Goal: Task Accomplishment & Management: Manage account settings

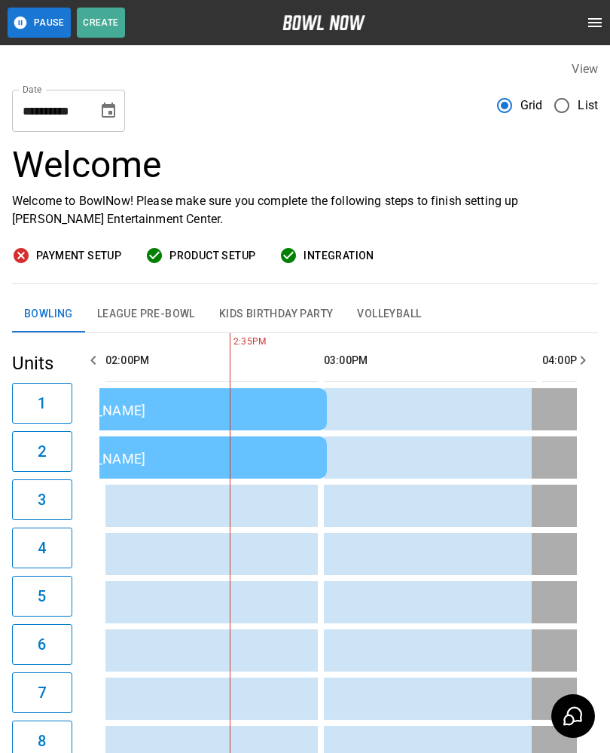
click at [147, 310] on button "League Pre-Bowl" at bounding box center [146, 314] width 122 height 36
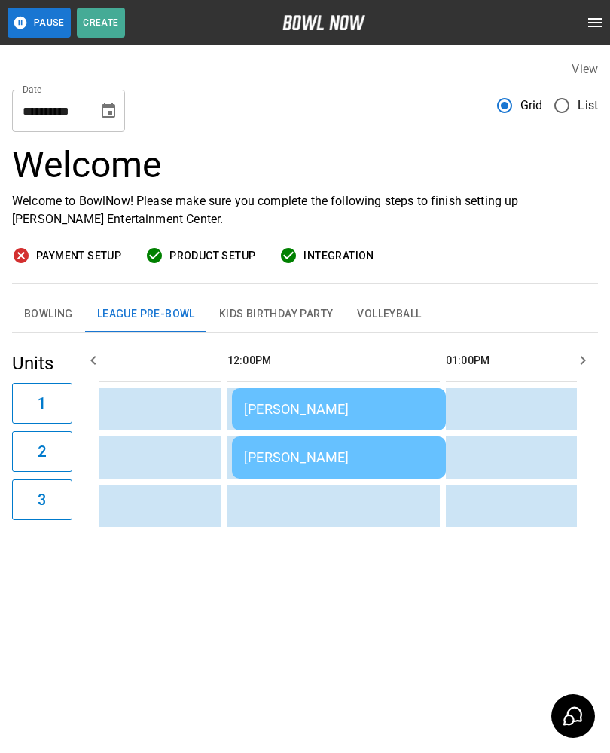
click at [373, 406] on div "ROBIN Martinek" at bounding box center [339, 409] width 190 height 16
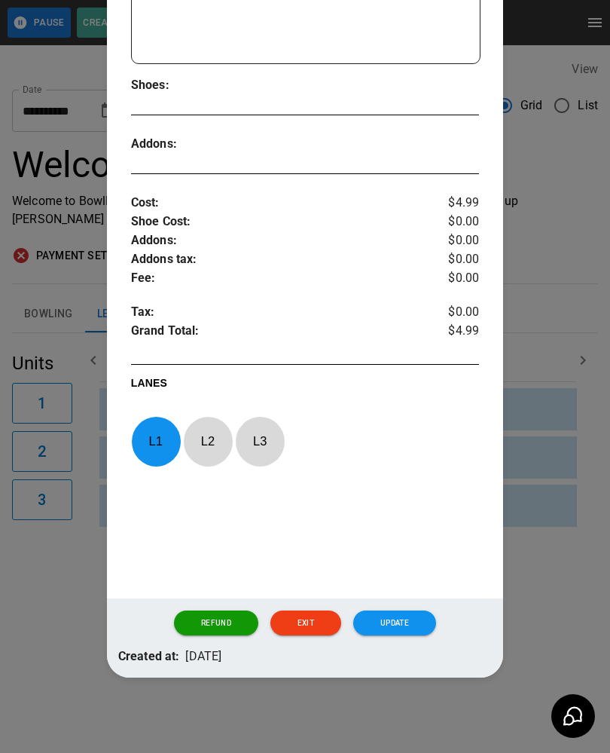
click at [406, 618] on button "Update" at bounding box center [394, 623] width 83 height 26
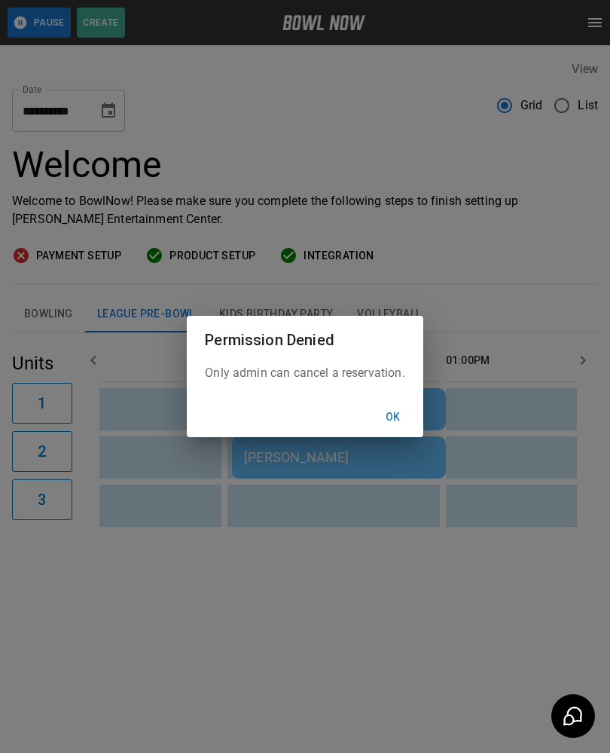
click at [396, 416] on button "Ok" at bounding box center [393, 417] width 48 height 28
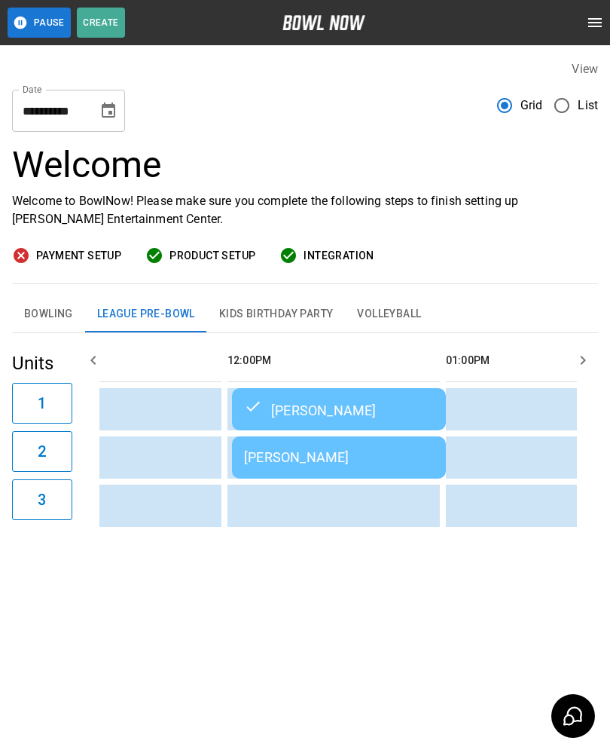
click at [374, 460] on div "Marsha Ackerman" at bounding box center [339, 457] width 190 height 16
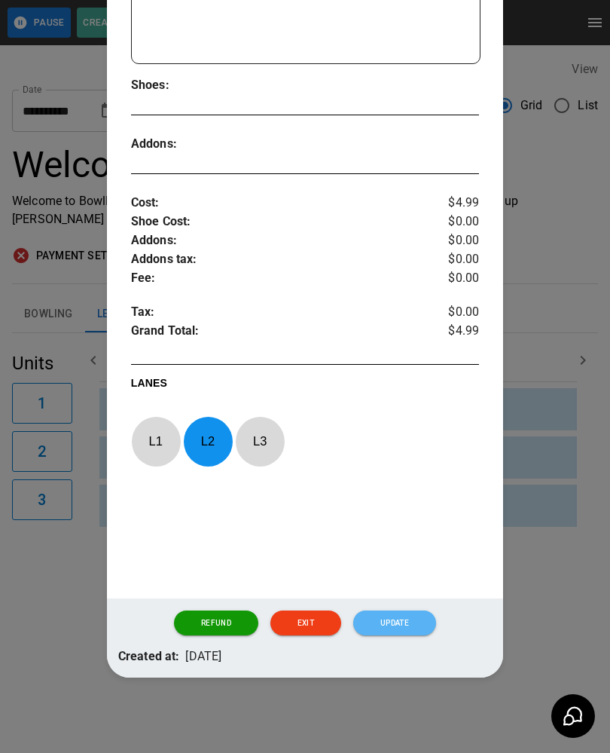
click at [418, 620] on button "Update" at bounding box center [394, 623] width 83 height 26
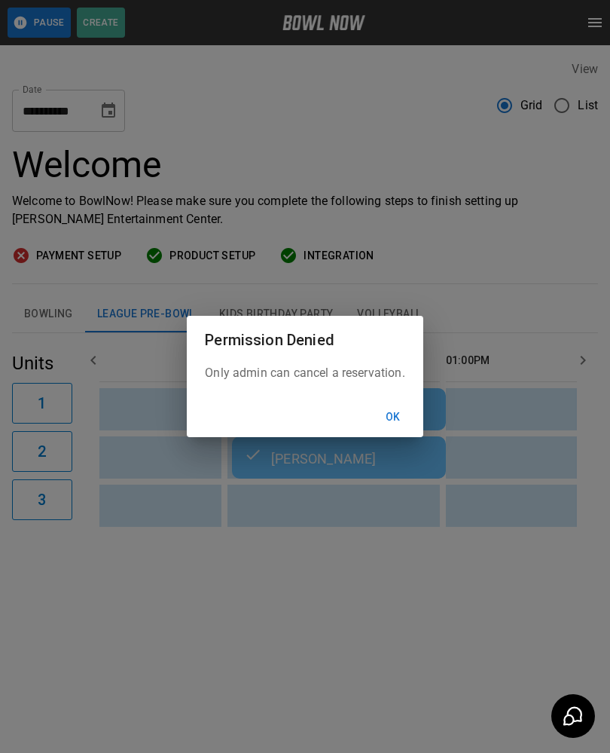
click at [397, 422] on button "Ok" at bounding box center [393, 417] width 48 height 28
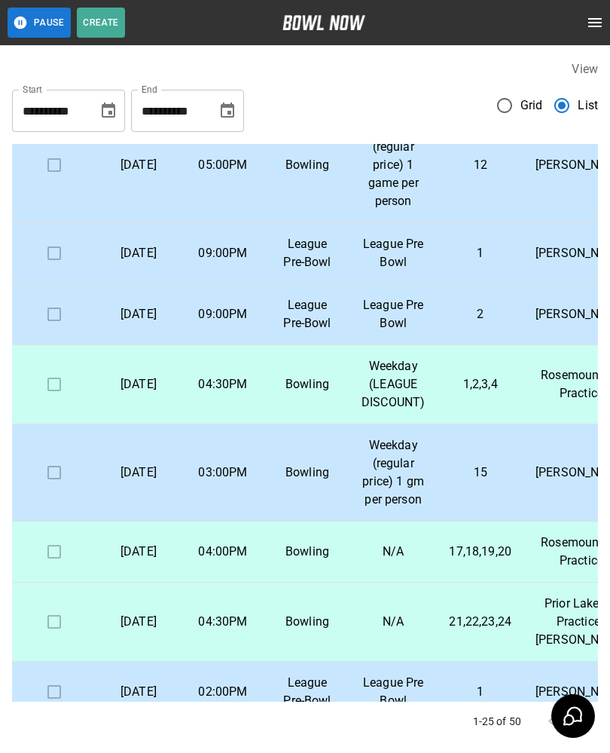
click at [174, 582] on td "Thursday, September 18th" at bounding box center [138, 551] width 84 height 61
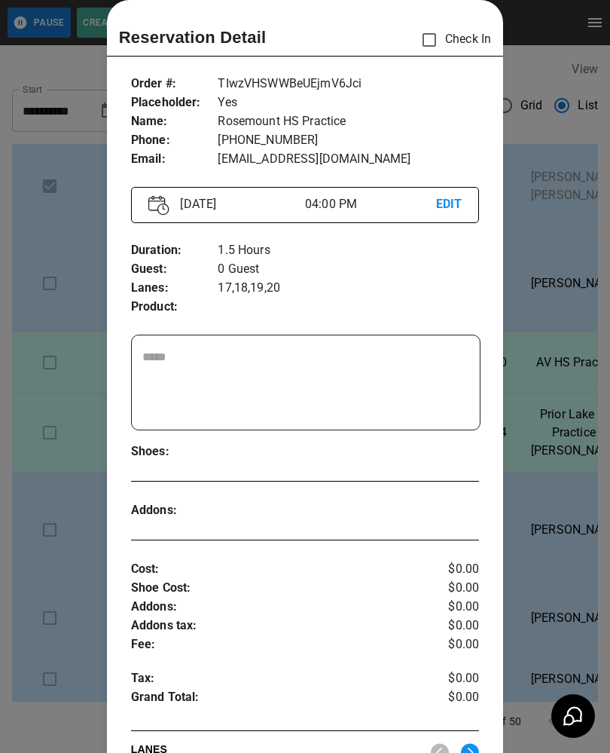
click at [29, 203] on div at bounding box center [305, 376] width 610 height 753
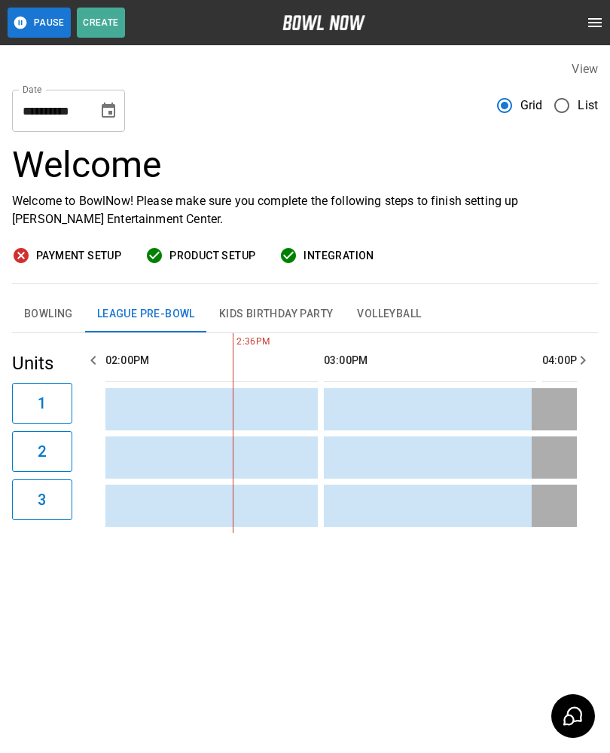
click at [115, 117] on button "Choose date, selected date is Sep 15, 2025" at bounding box center [108, 111] width 30 height 30
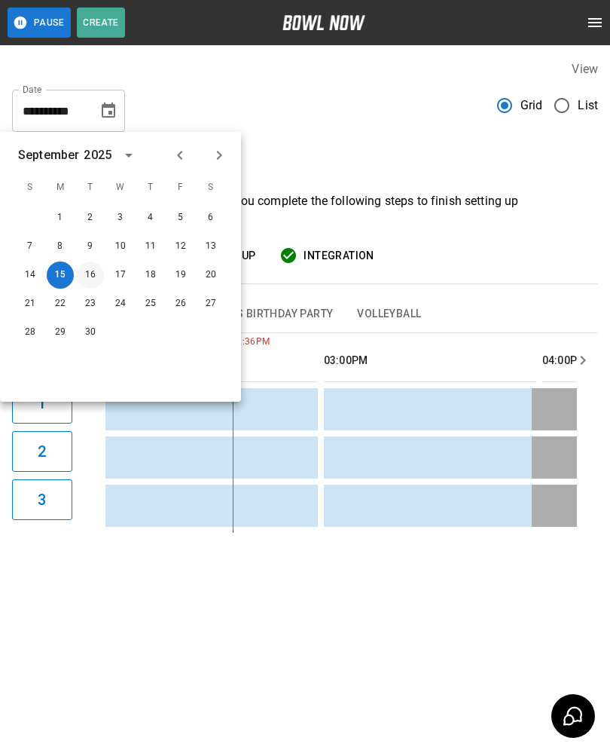
click at [88, 274] on button "16" at bounding box center [90, 274] width 27 height 27
type input "**********"
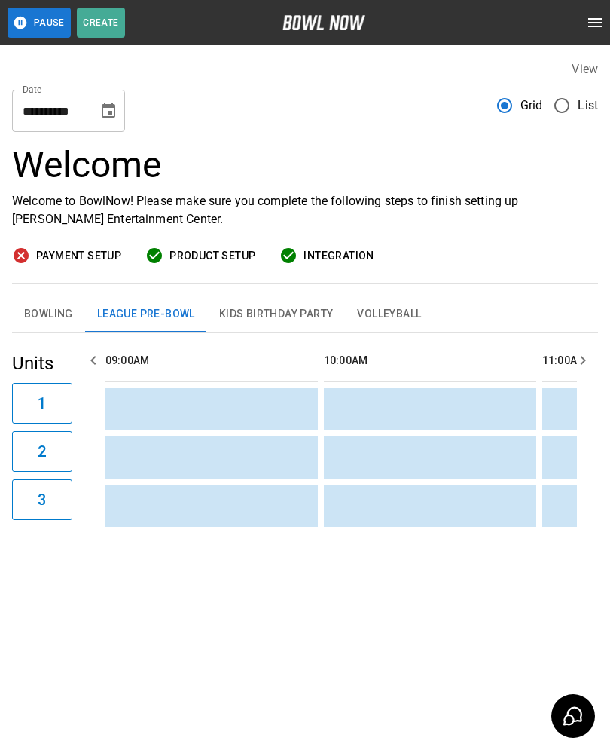
click at [37, 309] on button "Bowling" at bounding box center [48, 314] width 73 height 36
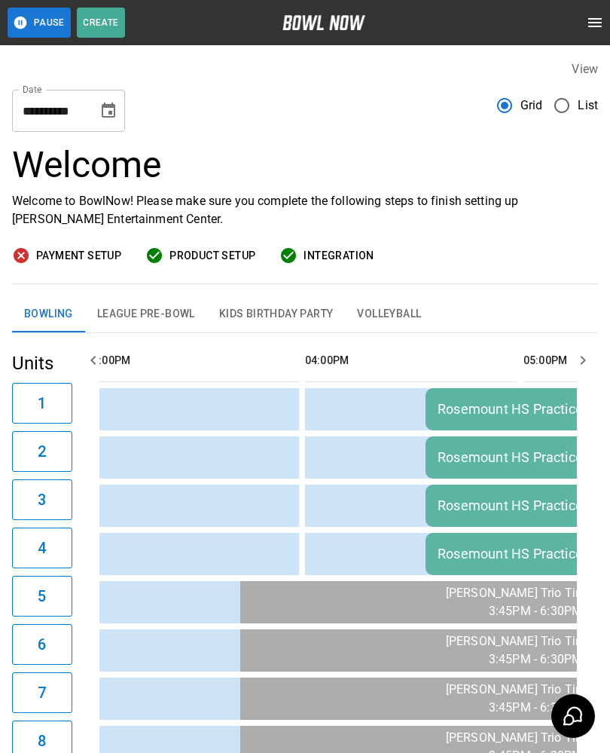
scroll to position [0, 1337]
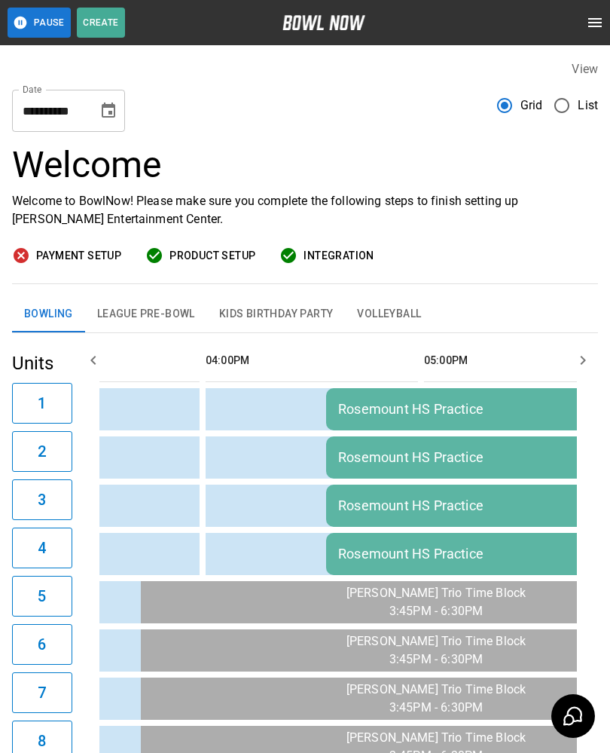
click at [108, 113] on icon "Choose date, selected date is Sep 16, 2025" at bounding box center [109, 109] width 14 height 15
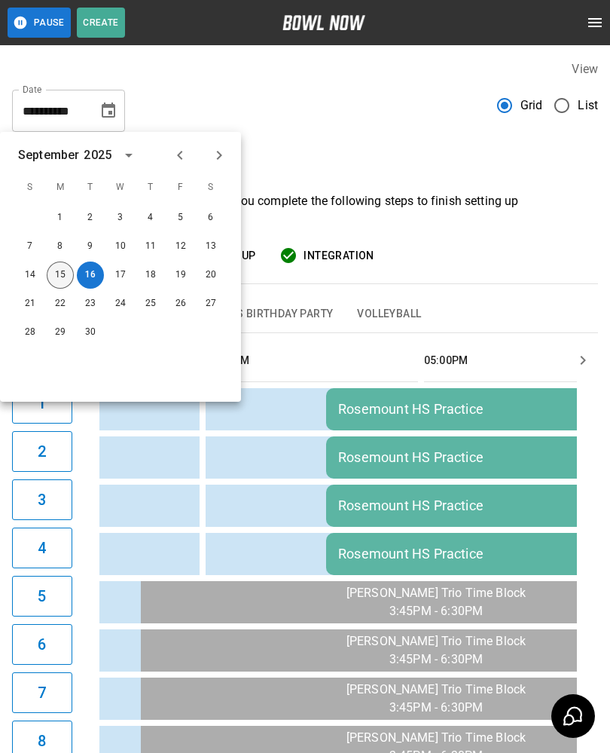
click at [55, 284] on button "15" at bounding box center [60, 274] width 27 height 27
type input "**********"
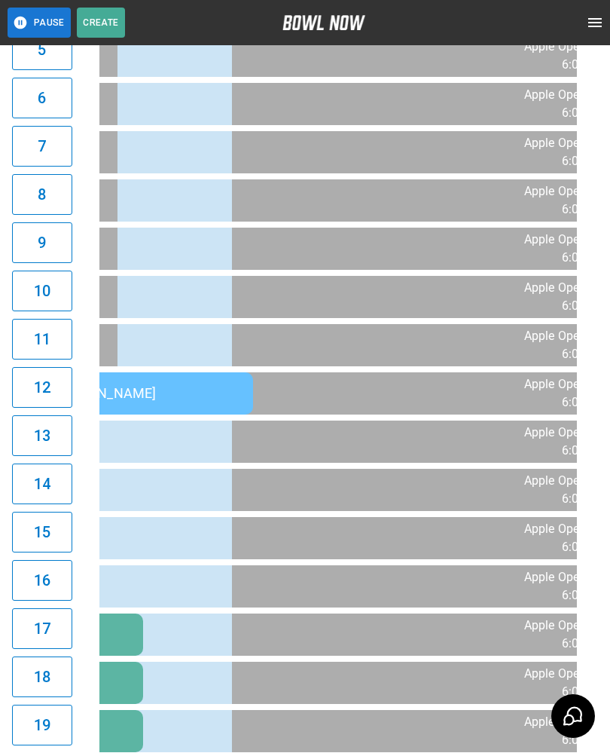
click at [182, 395] on div "[PERSON_NAME]" at bounding box center [146, 393] width 190 height 16
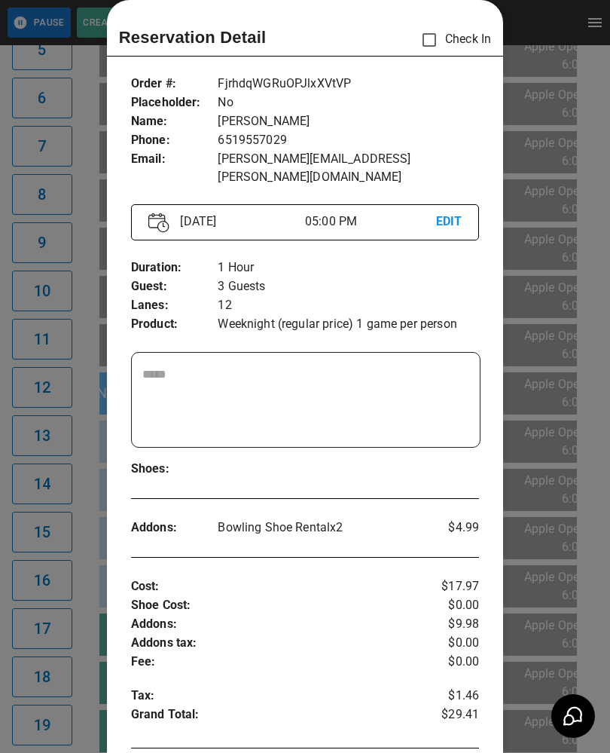
click at [50, 625] on div at bounding box center [305, 376] width 610 height 753
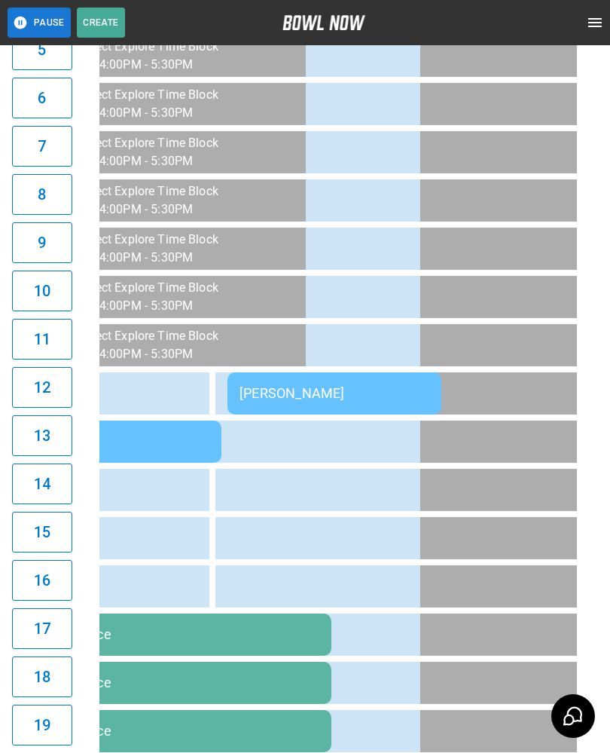
click at [275, 393] on div "[PERSON_NAME]" at bounding box center [335, 393] width 190 height 16
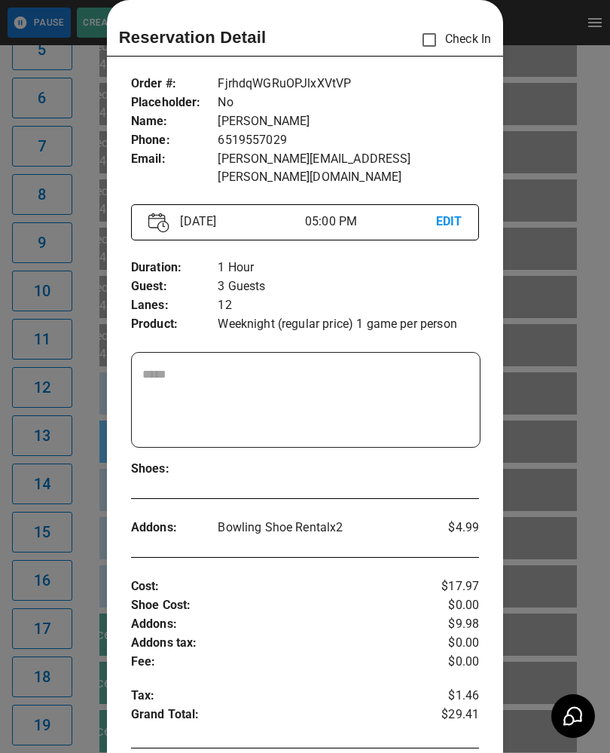
click at [453, 212] on p "EDIT" at bounding box center [449, 221] width 26 height 19
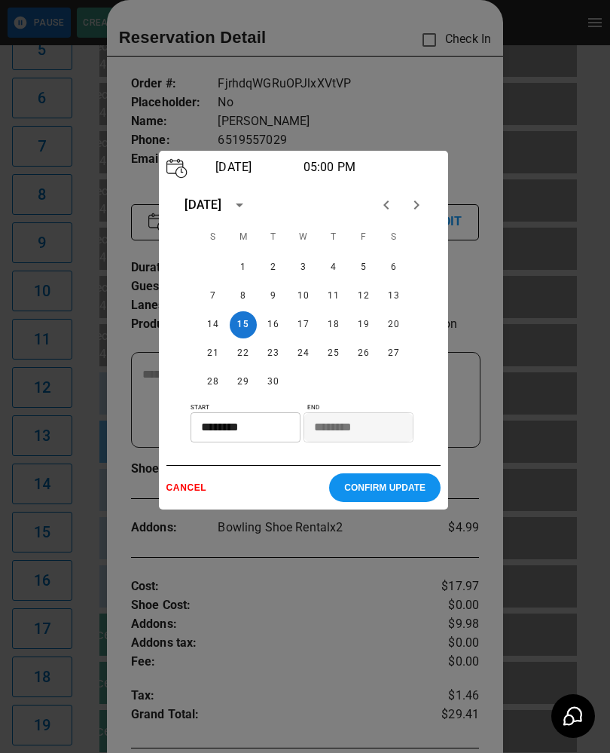
click at [67, 548] on div at bounding box center [305, 376] width 610 height 753
click at [180, 493] on p "CANCEL" at bounding box center [247, 487] width 163 height 11
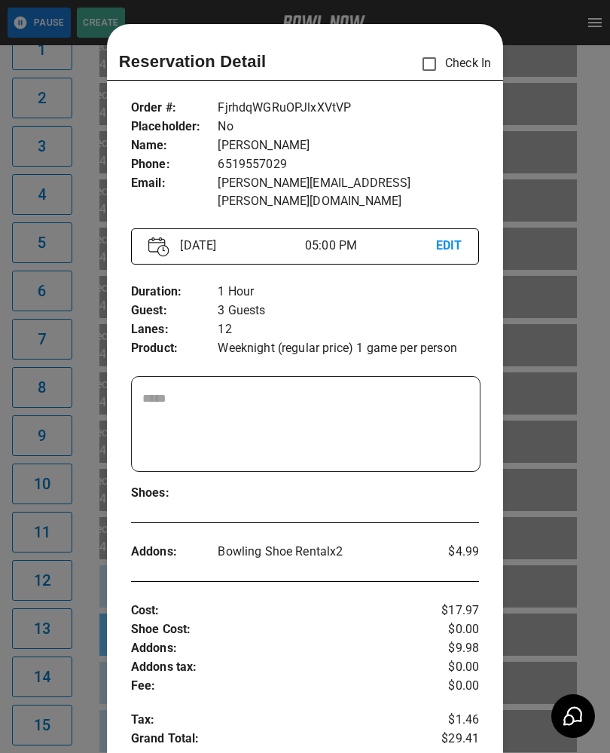
scroll to position [353, 0]
click at [456, 237] on p "EDIT" at bounding box center [449, 246] width 26 height 19
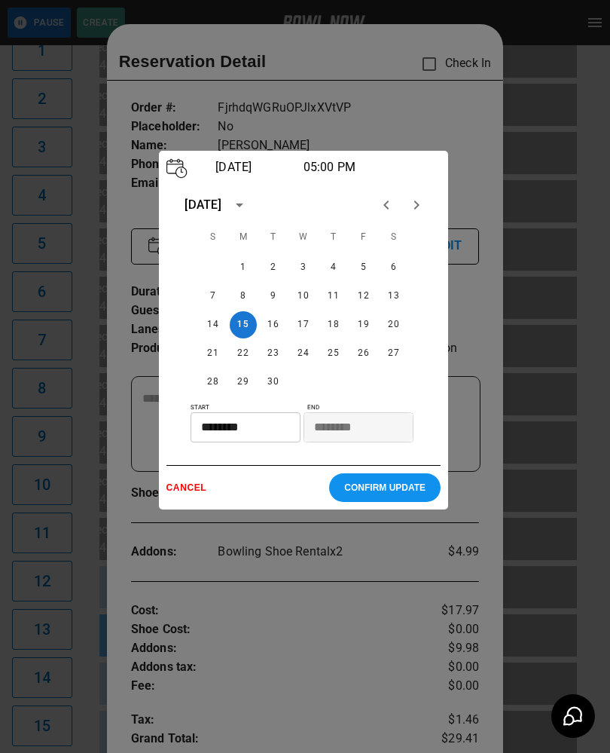
click at [229, 432] on input "********" at bounding box center [240, 427] width 99 height 30
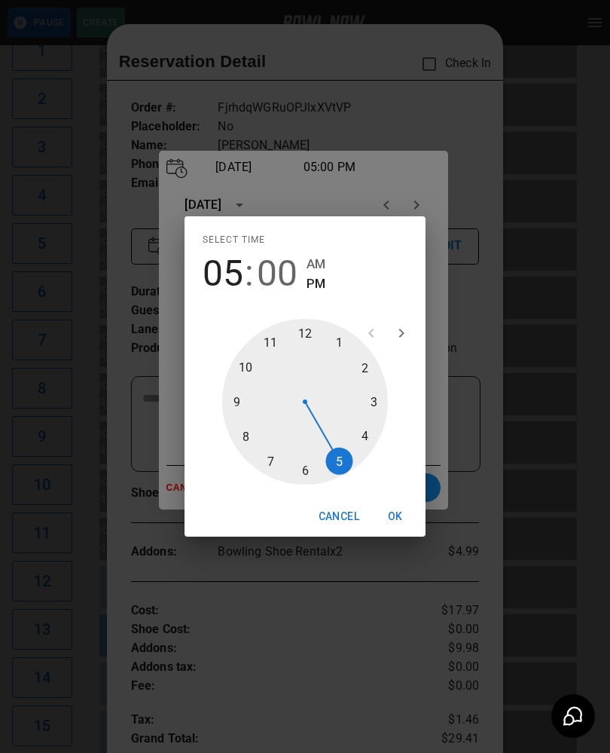
click at [369, 434] on div at bounding box center [305, 402] width 166 height 166
type input "********"
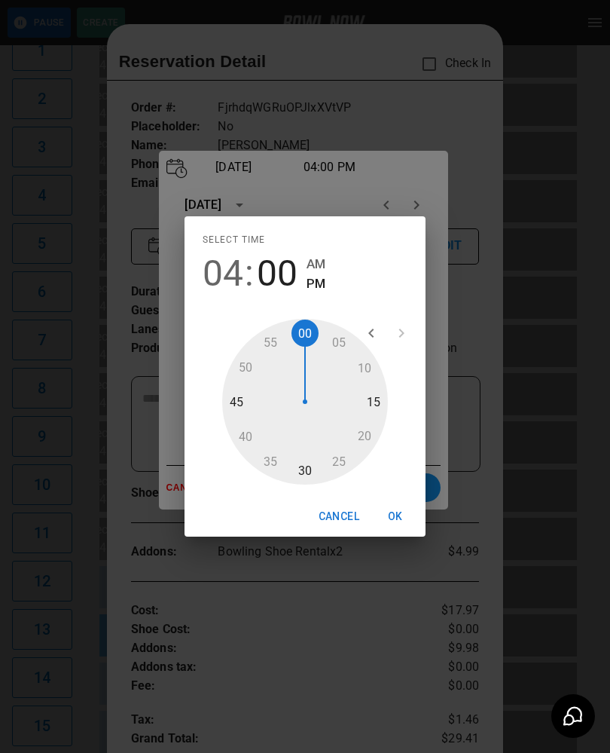
click at [398, 518] on button "OK" at bounding box center [395, 516] width 48 height 28
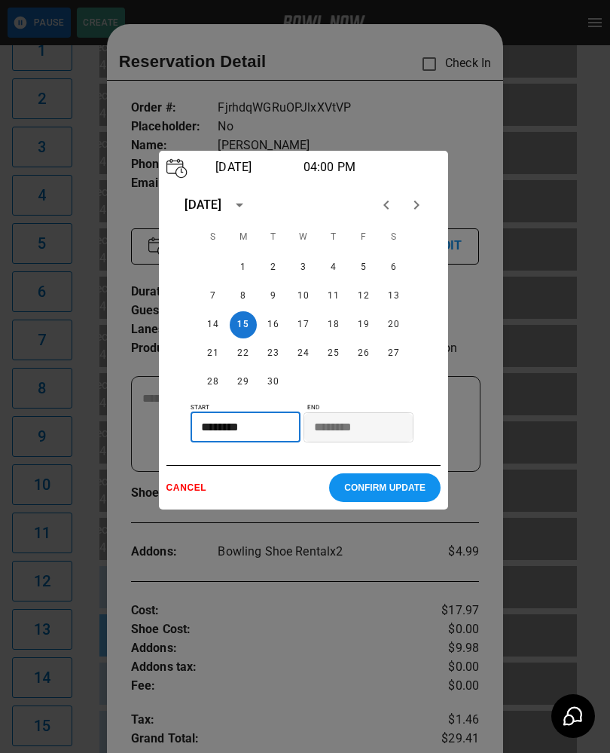
click at [421, 490] on p "CONFIRM UPDATE" at bounding box center [384, 487] width 81 height 11
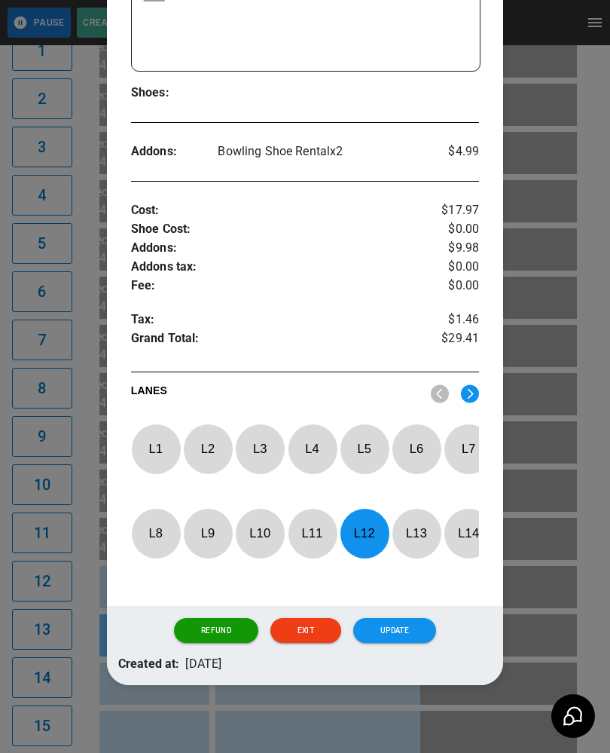
scroll to position [399, 0]
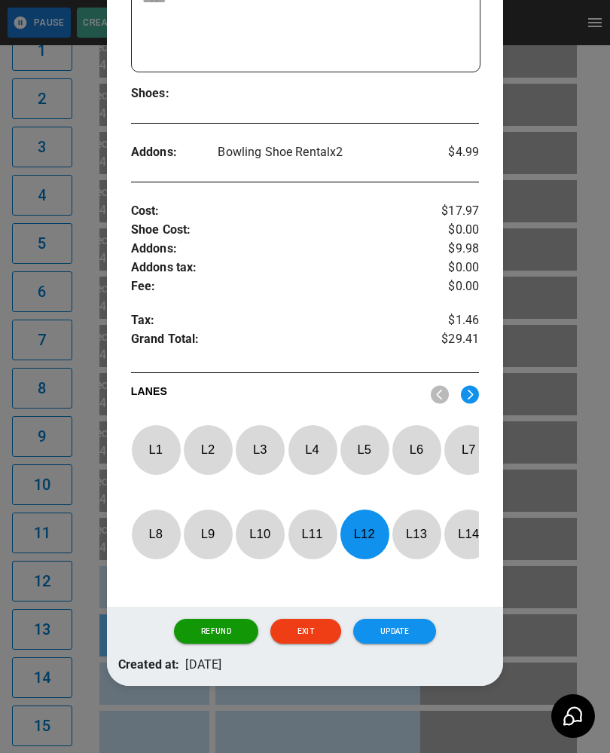
click at [404, 618] on button "Update" at bounding box center [394, 631] width 83 height 26
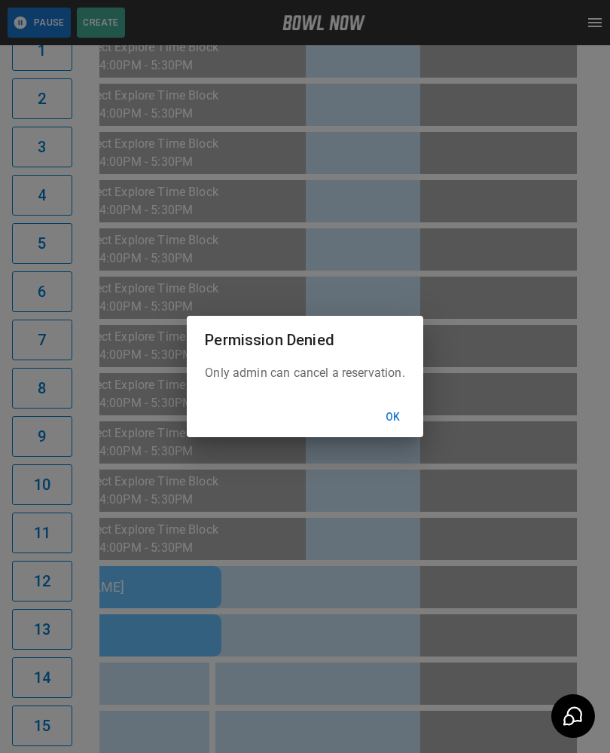
click at [404, 407] on button "Ok" at bounding box center [393, 417] width 48 height 28
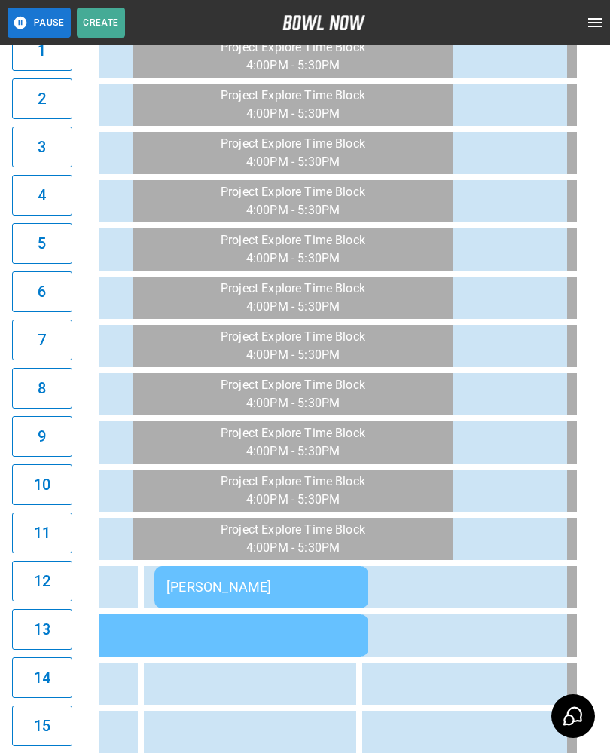
scroll to position [0, 1449]
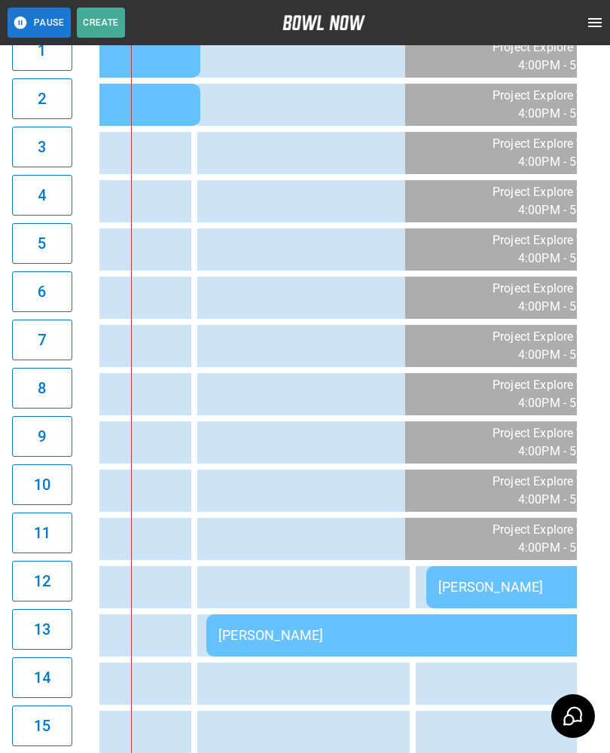
click at [289, 643] on div "[PERSON_NAME]" at bounding box center [423, 635] width 410 height 16
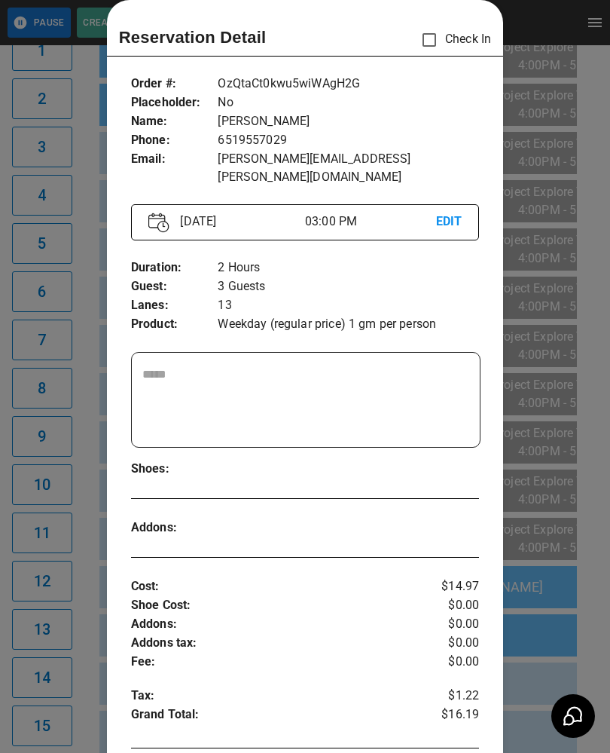
click at [539, 670] on div at bounding box center [305, 376] width 610 height 753
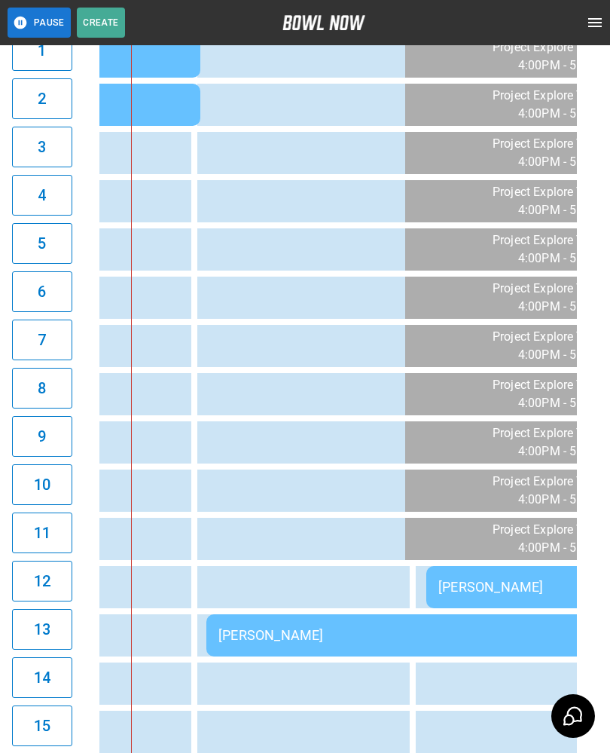
click at [490, 582] on div "[PERSON_NAME]" at bounding box center [533, 587] width 190 height 16
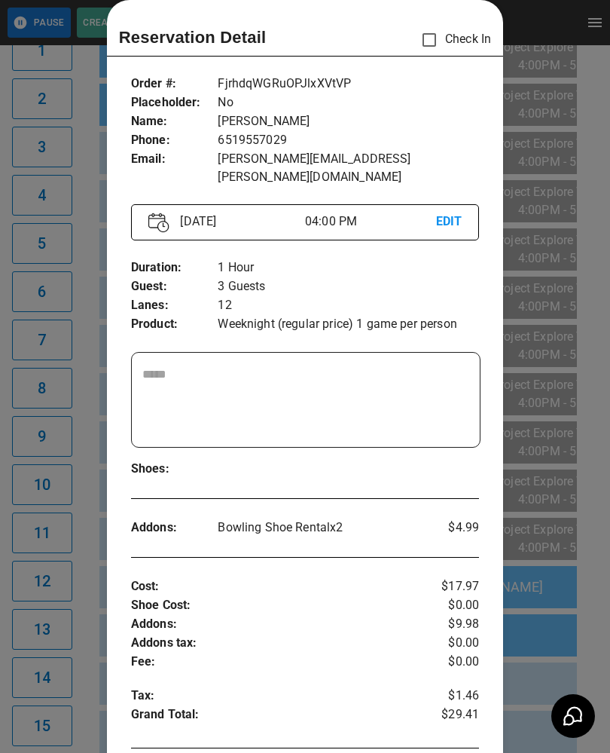
click at [578, 529] on div at bounding box center [305, 376] width 610 height 753
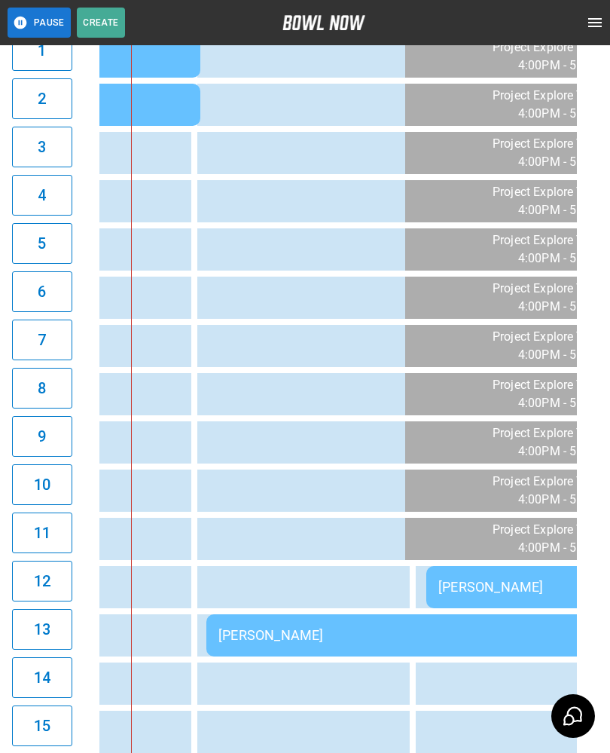
click at [420, 634] on div "[PERSON_NAME]" at bounding box center [423, 635] width 410 height 16
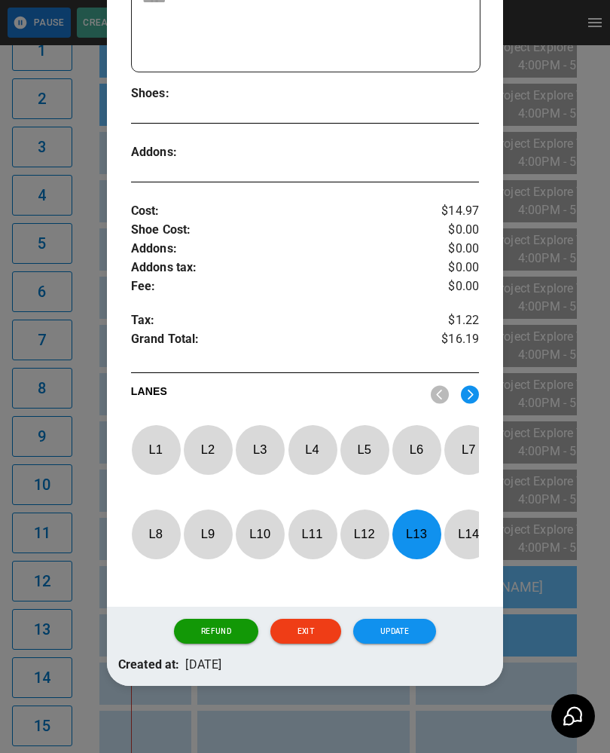
click at [557, 583] on div at bounding box center [305, 376] width 610 height 753
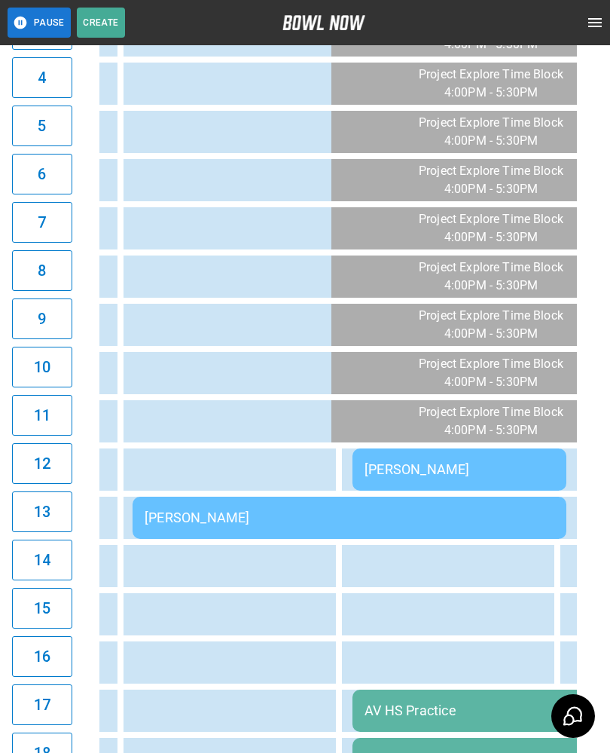
scroll to position [469, 0]
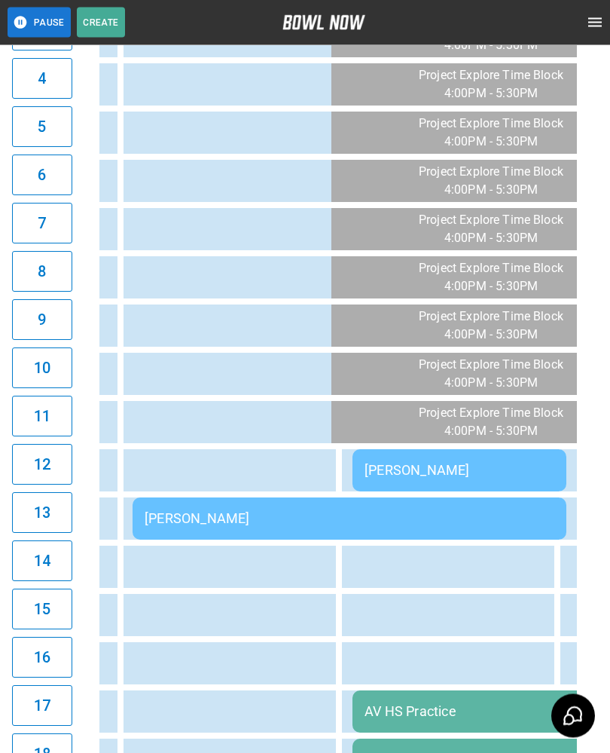
click at [230, 506] on td "[PERSON_NAME]" at bounding box center [350, 519] width 434 height 42
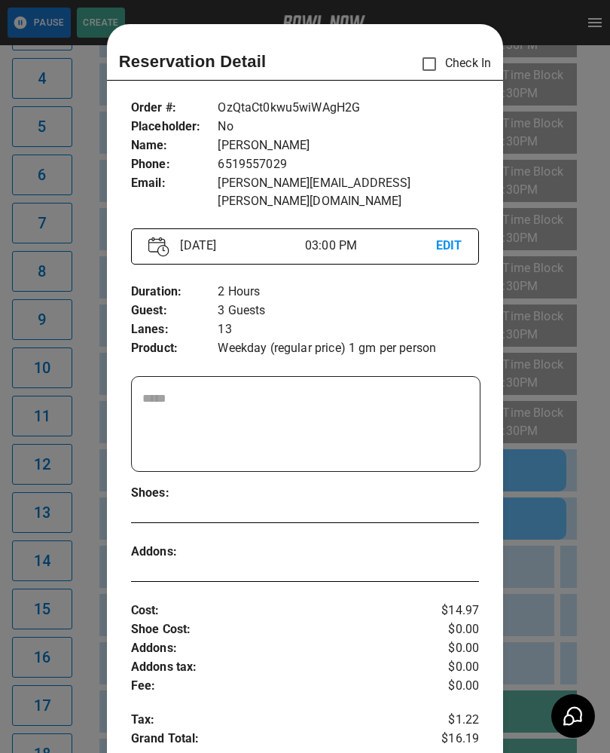
scroll to position [24, 0]
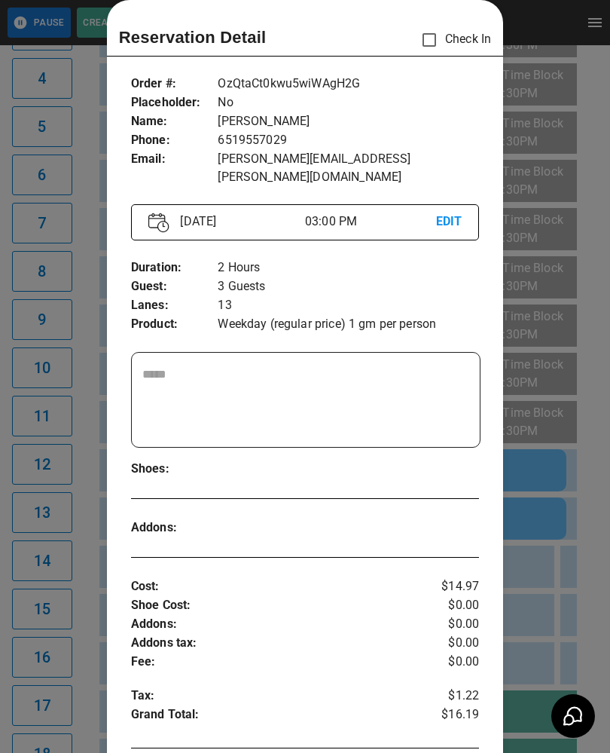
click at [457, 212] on p "EDIT" at bounding box center [449, 221] width 26 height 19
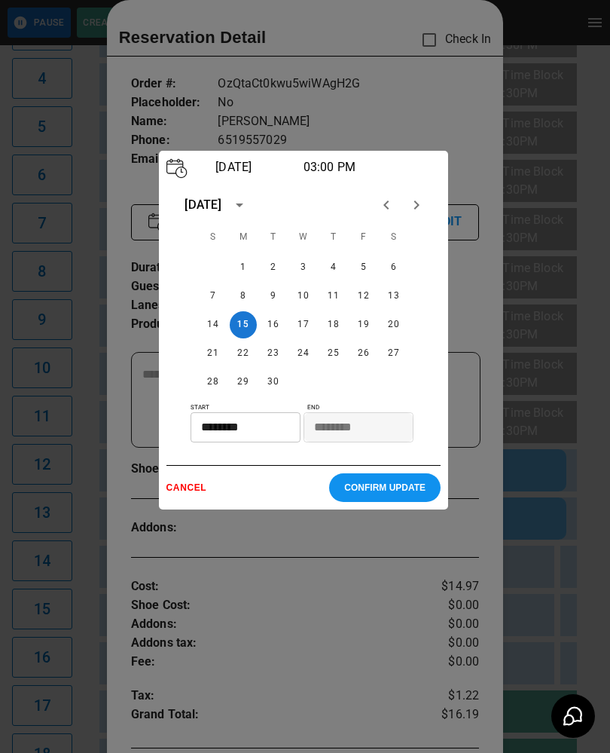
click at [252, 433] on input "********" at bounding box center [240, 427] width 99 height 30
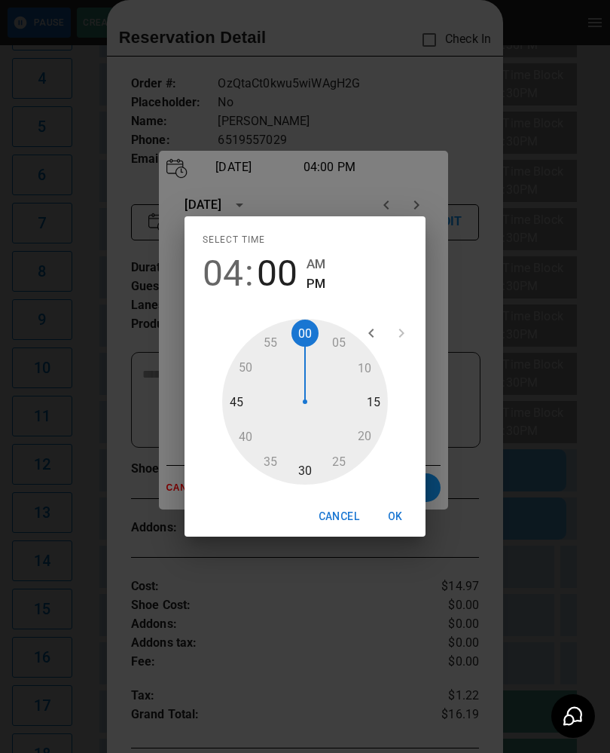
click at [379, 423] on div at bounding box center [305, 402] width 166 height 166
click at [316, 333] on div at bounding box center [305, 402] width 166 height 166
type input "********"
click at [419, 519] on button "OK" at bounding box center [395, 516] width 48 height 28
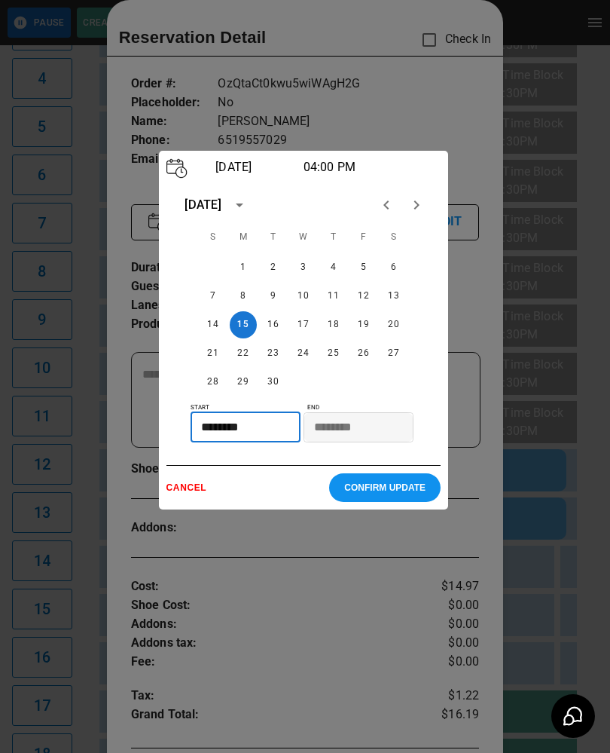
click at [398, 488] on p "CONFIRM UPDATE" at bounding box center [384, 487] width 81 height 11
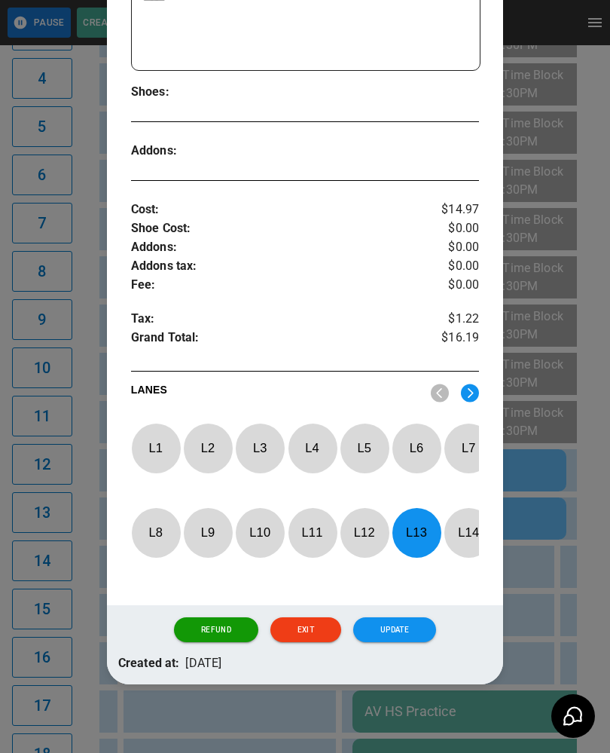
scroll to position [400, 0]
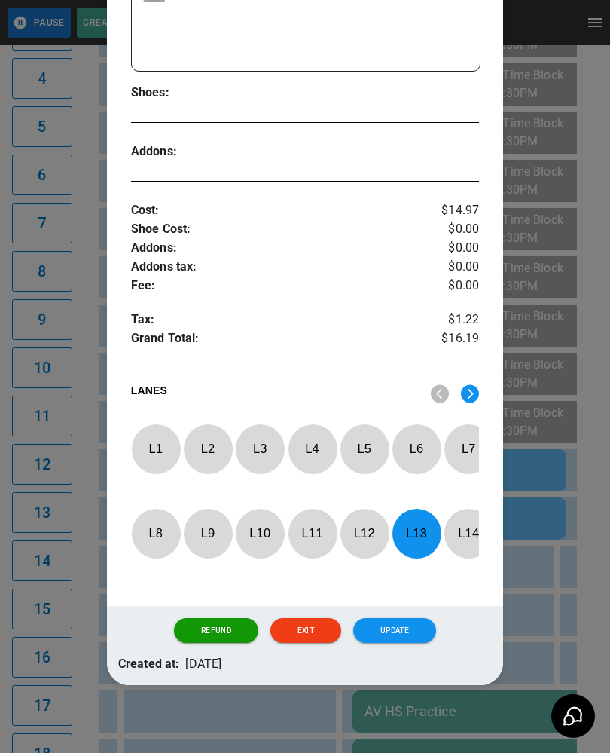
click at [403, 619] on button "Update" at bounding box center [394, 631] width 83 height 26
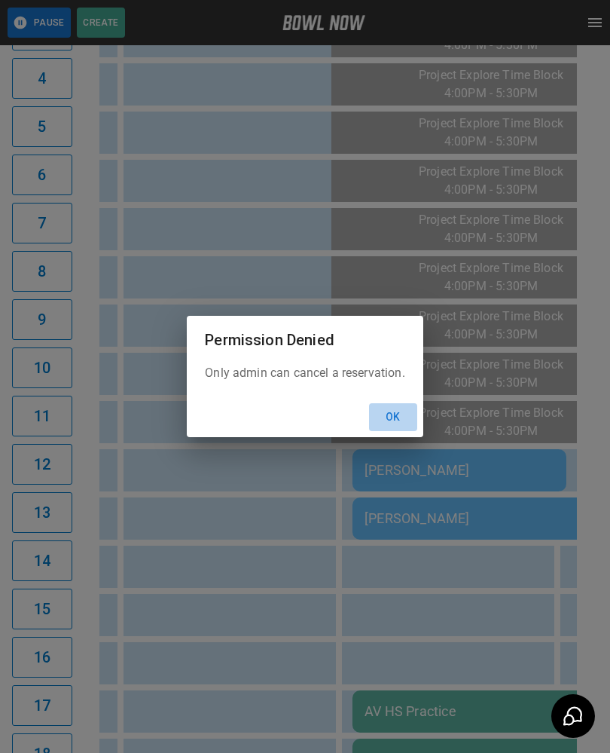
click at [408, 417] on button "Ok" at bounding box center [393, 417] width 48 height 28
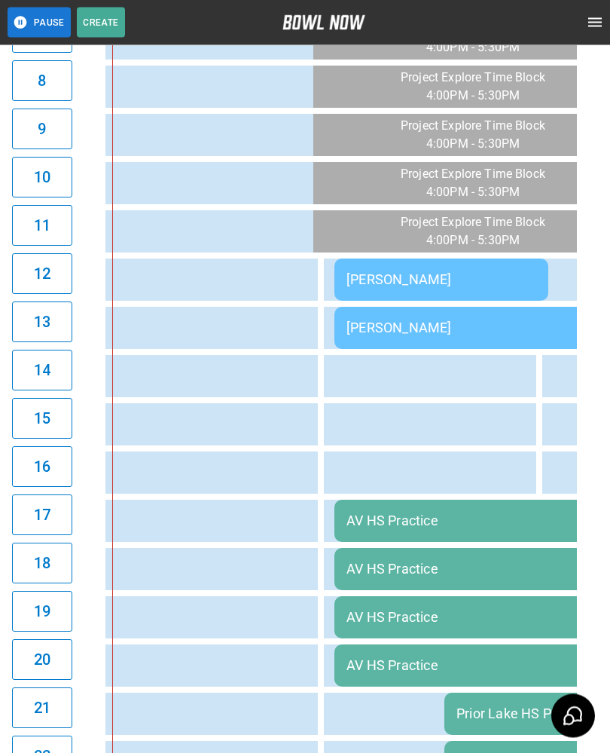
scroll to position [660, 0]
